Goal: Register for event/course

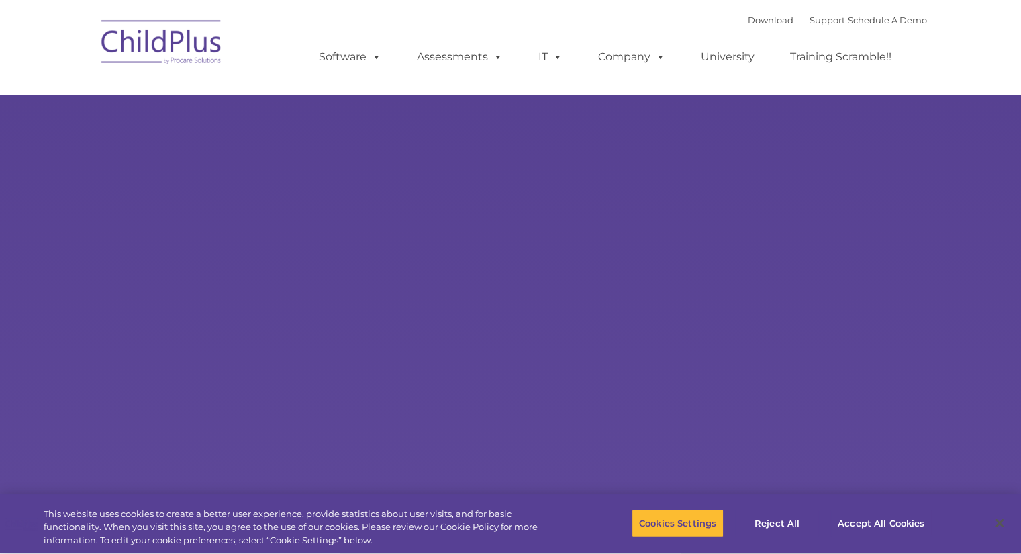
select select "MEDIUM"
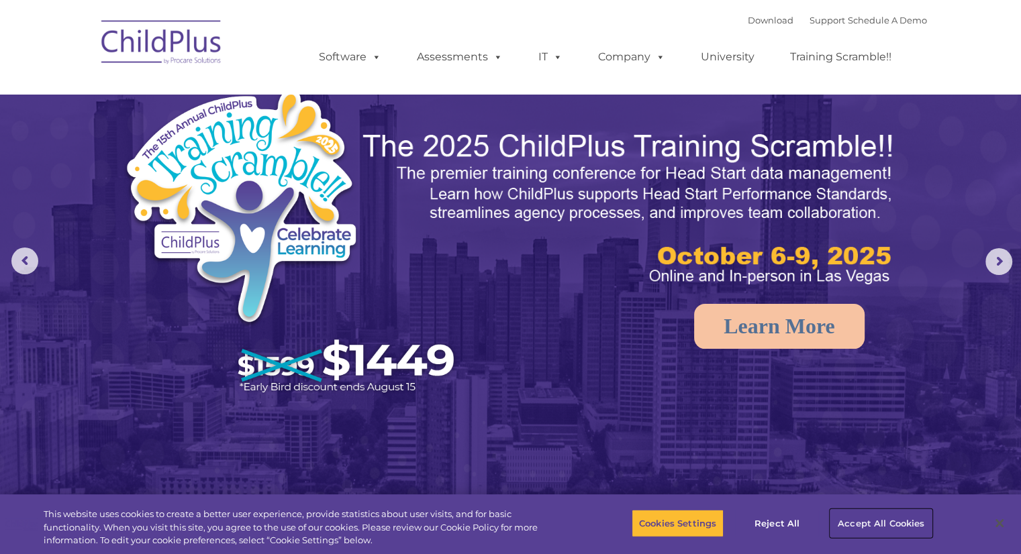
click at [868, 526] on button "Accept All Cookies" at bounding box center [880, 523] width 101 height 28
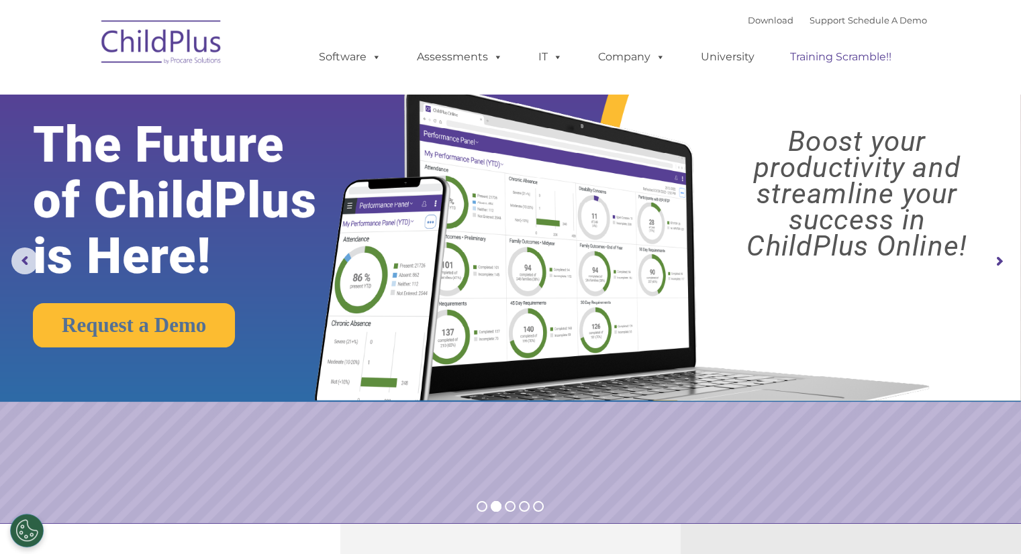
click at [847, 54] on link "Training Scramble!!" at bounding box center [840, 57] width 128 height 27
